Goal: Task Accomplishment & Management: Use online tool/utility

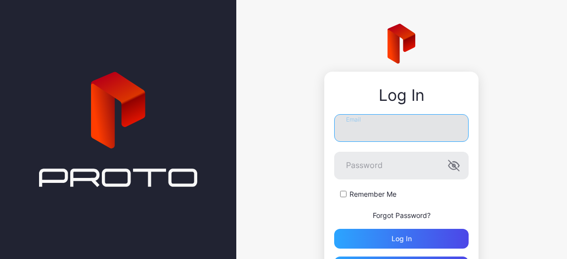
click at [345, 130] on input "Email" at bounding box center [401, 128] width 135 height 28
type input "**********"
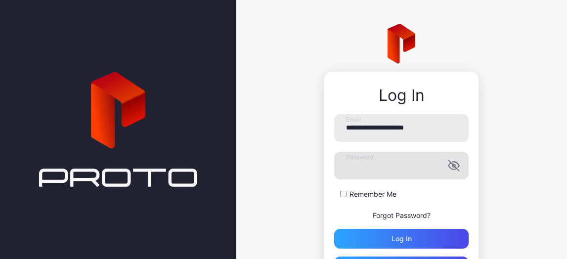
click at [449, 169] on icon "button" at bounding box center [453, 166] width 8 height 6
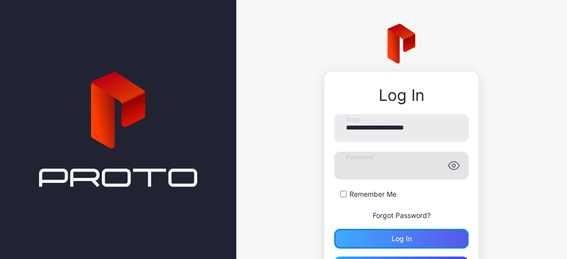
click at [404, 235] on div "Log in" at bounding box center [401, 239] width 135 height 20
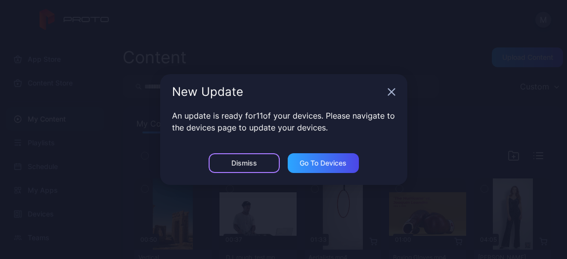
click at [240, 164] on div "Dismiss" at bounding box center [244, 163] width 26 height 8
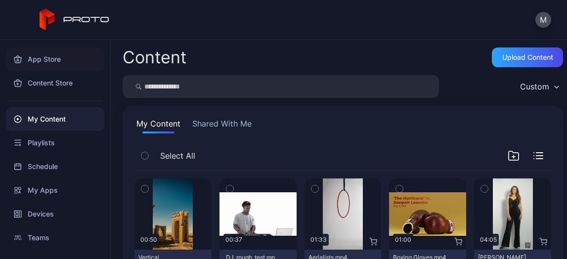
click at [52, 63] on div "App Store" at bounding box center [55, 59] width 98 height 24
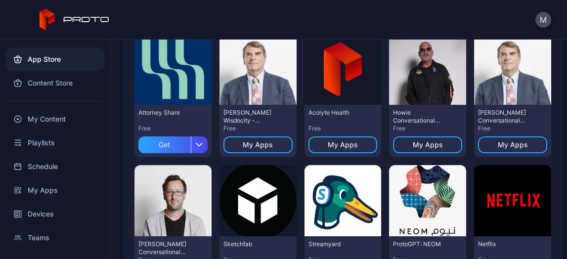
scroll to position [243, 0]
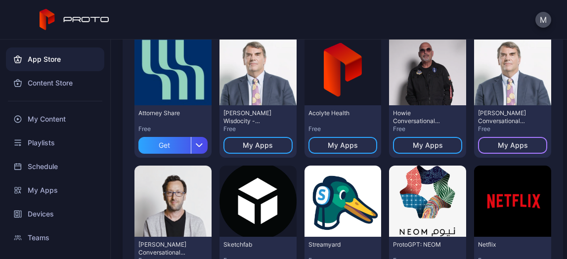
click at [498, 147] on div "My Apps" at bounding box center [513, 145] width 30 height 8
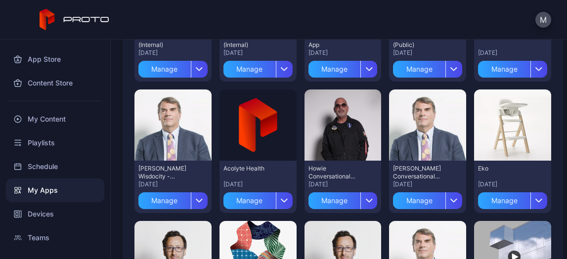
scroll to position [189, 0]
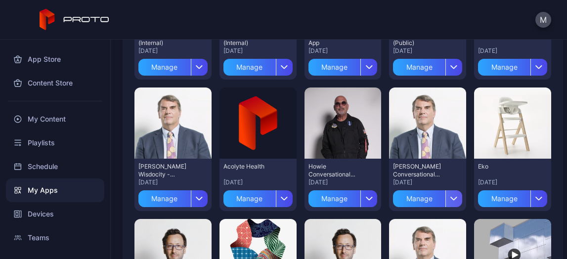
click at [452, 198] on icon "button" at bounding box center [455, 198] width 6 height 3
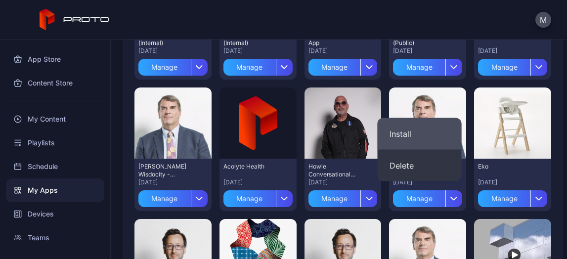
click at [415, 134] on button "Install" at bounding box center [420, 134] width 84 height 32
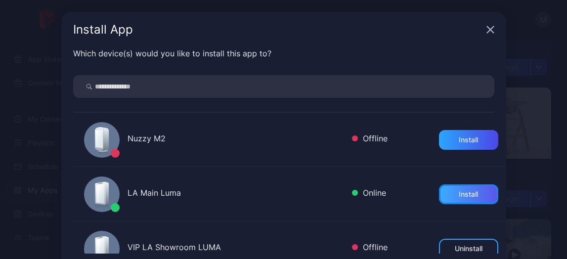
click at [440, 194] on div "Install" at bounding box center [468, 194] width 59 height 20
click at [466, 193] on div "Uninstall" at bounding box center [468, 194] width 59 height 20
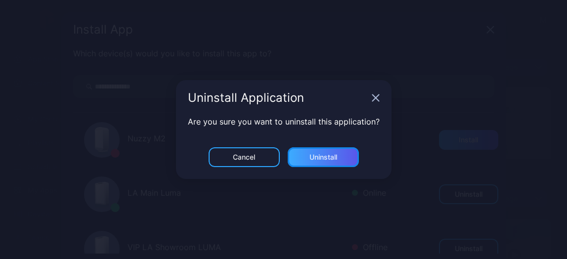
click at [345, 157] on div "Uninstall" at bounding box center [323, 157] width 71 height 20
